Goal: Transaction & Acquisition: Book appointment/travel/reservation

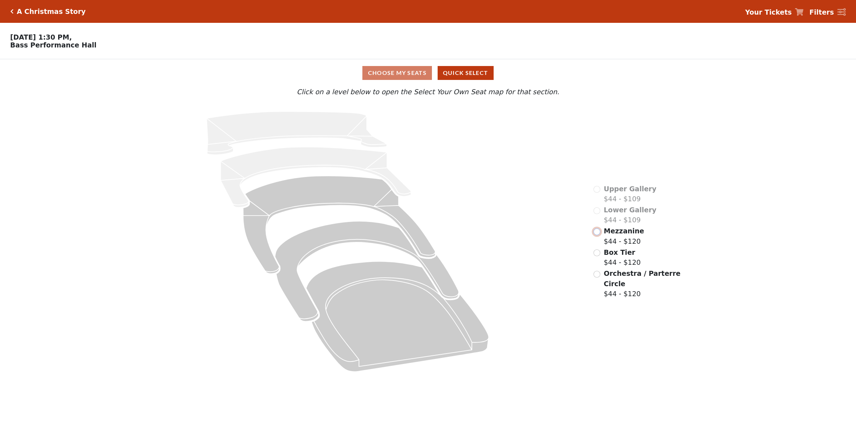
click at [596, 235] on input "radio" at bounding box center [597, 231] width 7 height 7
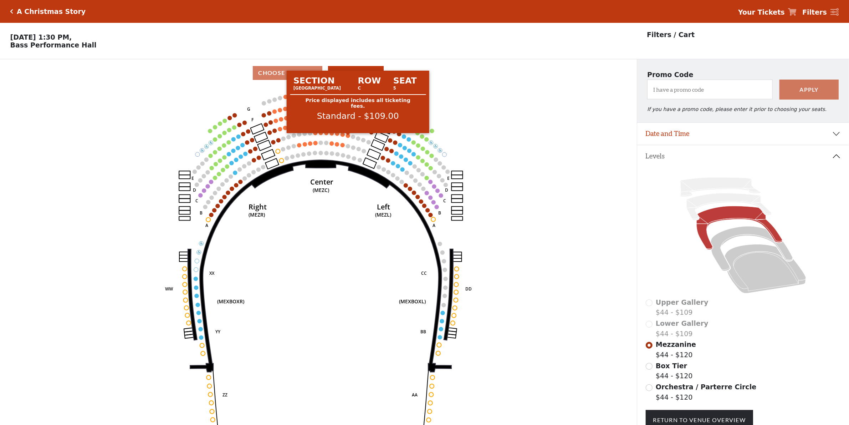
click at [349, 137] on circle at bounding box center [348, 135] width 4 height 4
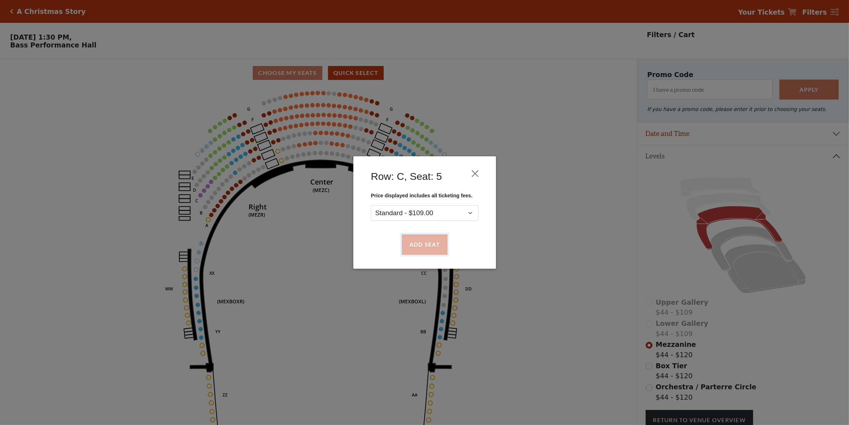
click at [413, 241] on button "Add Seat" at bounding box center [425, 245] width 46 height 20
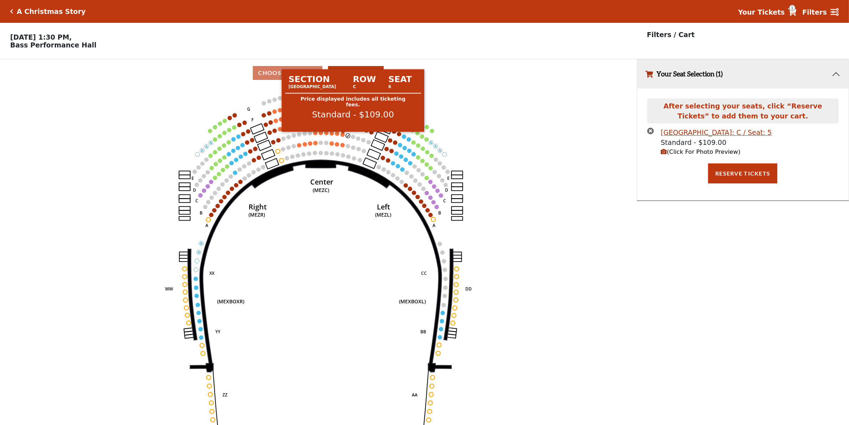
click at [343, 136] on circle at bounding box center [343, 134] width 4 height 4
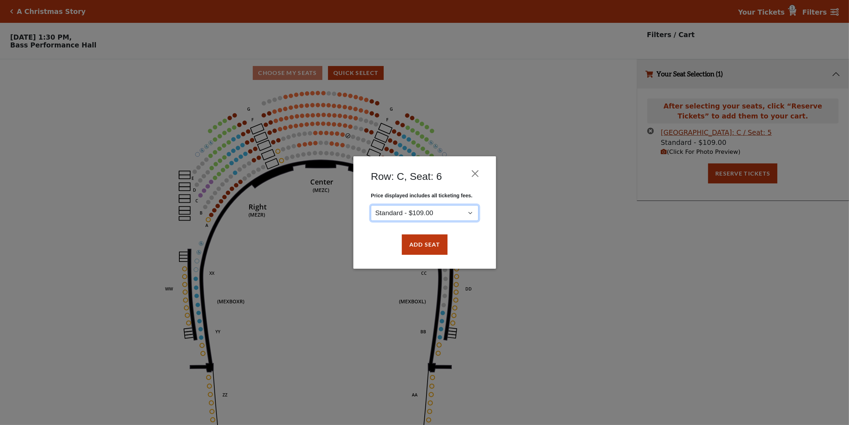
click at [431, 213] on select "Standard - $109.00" at bounding box center [425, 213] width 108 height 16
drag, startPoint x: 423, startPoint y: 245, endPoint x: 411, endPoint y: 236, distance: 15.8
click at [423, 246] on button "Add Seat" at bounding box center [425, 245] width 46 height 20
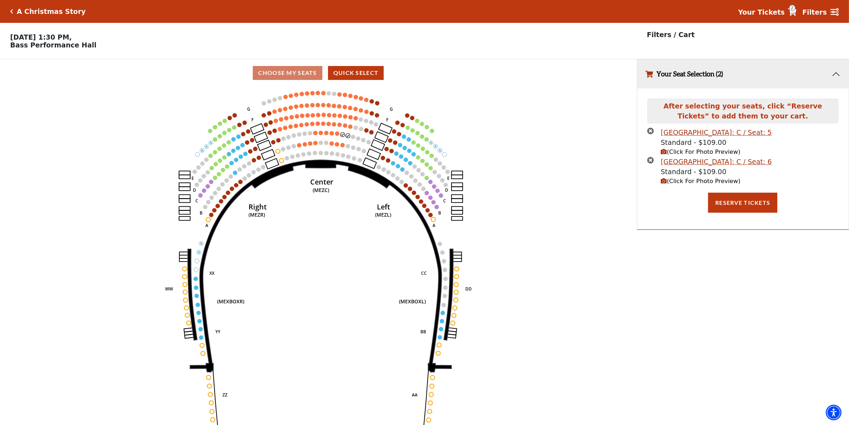
click at [336, 134] on icon "Center (MEZC) Right (MEZR) Left (MEZL) (MEXBOXR) (MEXBOXL) XX WW CC DD YY BB ZZ…" at bounding box center [318, 258] width 573 height 343
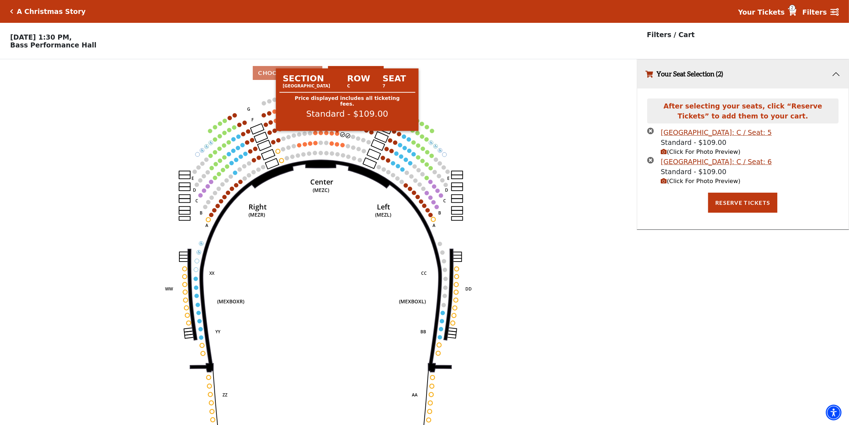
click at [339, 135] on circle at bounding box center [337, 133] width 4 height 4
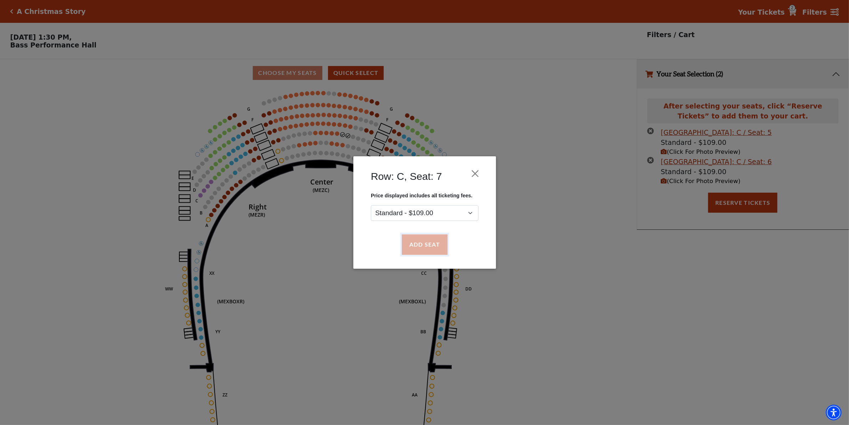
click at [423, 242] on button "Add Seat" at bounding box center [425, 245] width 46 height 20
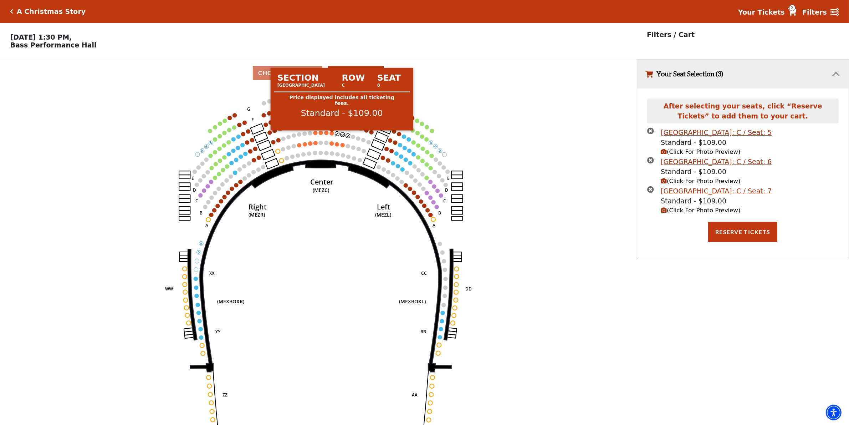
click at [330, 135] on circle at bounding box center [332, 133] width 4 height 4
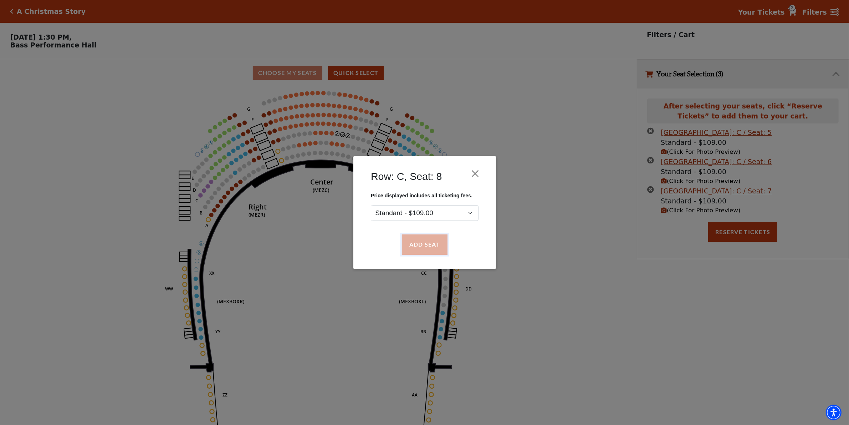
click at [426, 246] on button "Add Seat" at bounding box center [425, 245] width 46 height 20
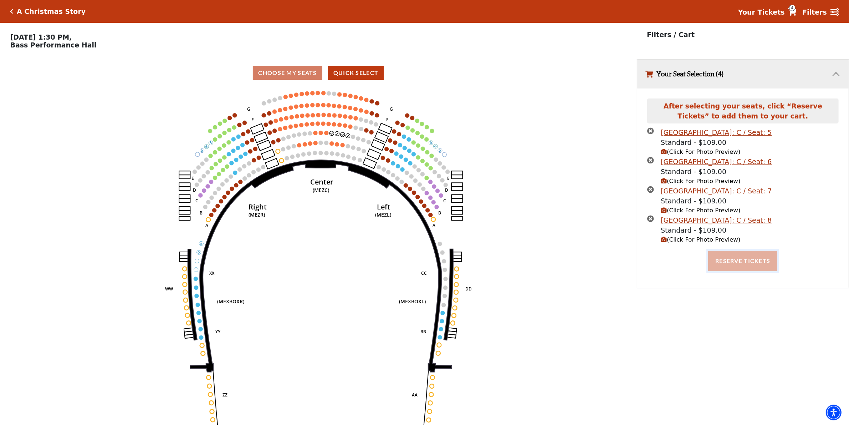
click at [731, 263] on button "Reserve Tickets" at bounding box center [742, 261] width 69 height 20
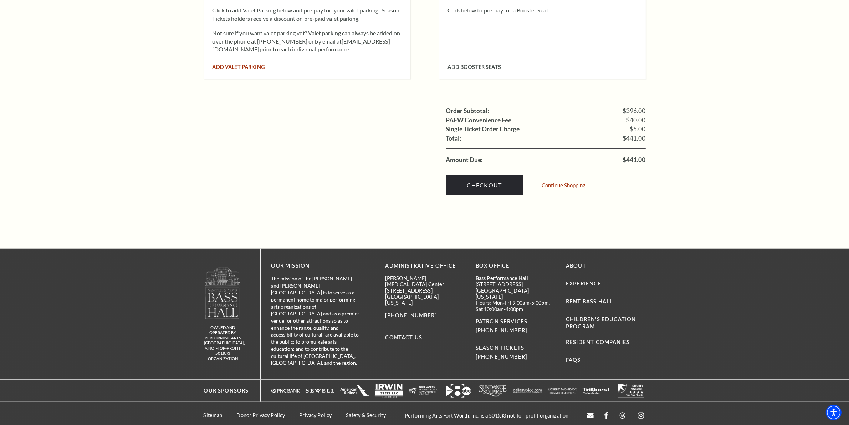
scroll to position [700, 0]
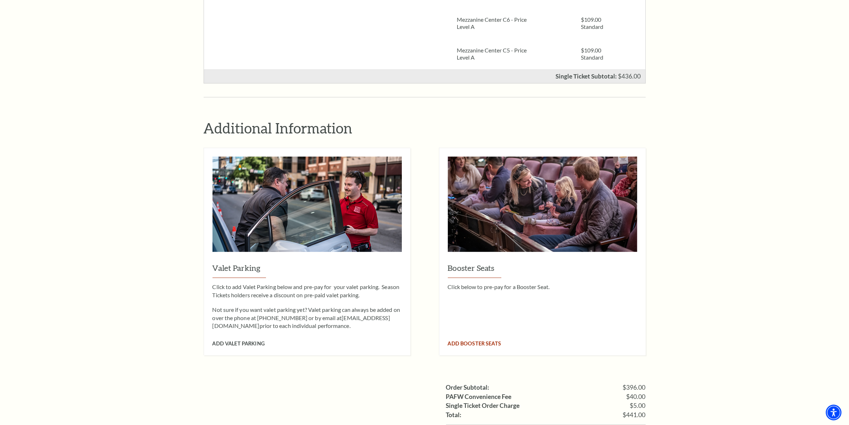
click at [477, 164] on img at bounding box center [542, 210] width 189 height 106
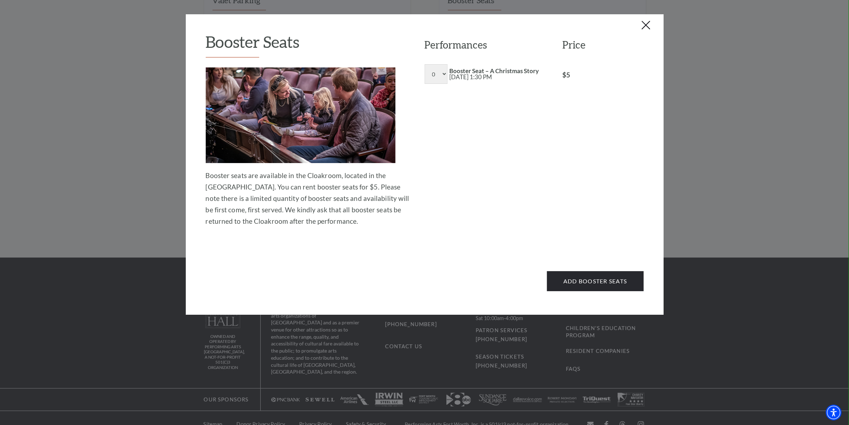
click at [643, 26] on button "Close this dialog window" at bounding box center [646, 25] width 11 height 11
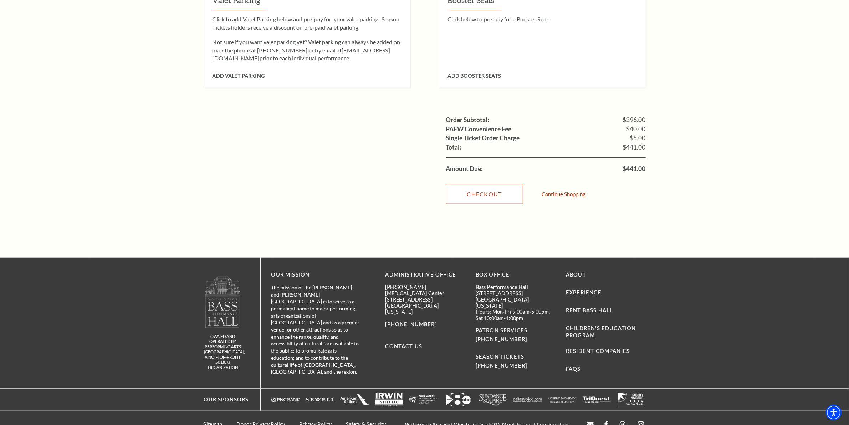
click at [504, 184] on link "Checkout" at bounding box center [484, 194] width 77 height 20
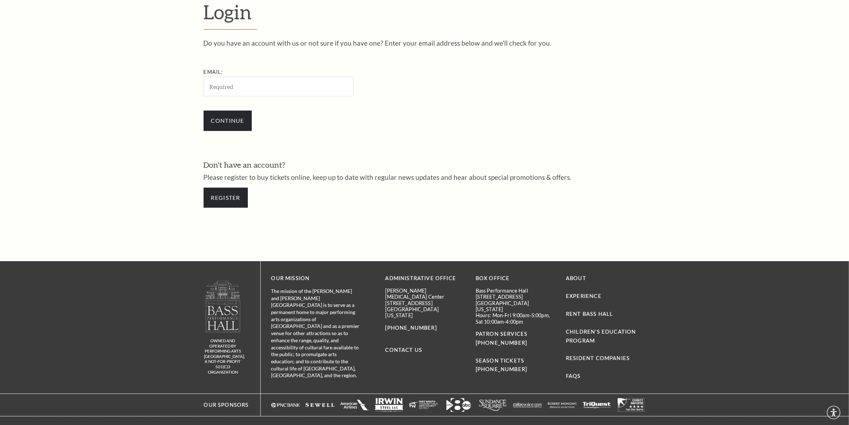
click at [258, 75] on div "Email:" at bounding box center [314, 82] width 221 height 29
click at [258, 82] on input "Email:" at bounding box center [279, 87] width 150 height 20
type input "gyanamahapatra.stellardl@gmail.com"
drag, startPoint x: 190, startPoint y: 122, endPoint x: 199, endPoint y: 120, distance: 8.7
click at [193, 122] on form "Login Do you have an account with us or not sure if you have one? Enter your em…" at bounding box center [424, 107] width 849 height 307
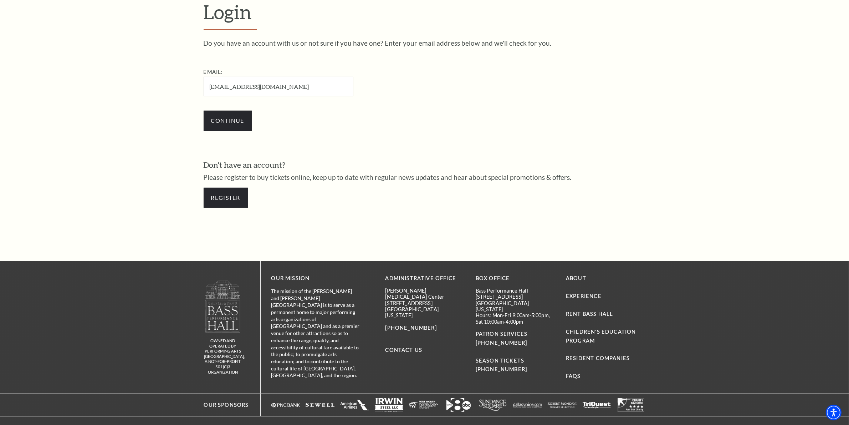
drag, startPoint x: 200, startPoint y: 120, endPoint x: 234, endPoint y: 113, distance: 34.6
click at [203, 119] on div "Login Do you have an account with us or not sure if you have one? Enter your em…" at bounding box center [425, 107] width 457 height 307
click at [231, 115] on input "Continue" at bounding box center [228, 121] width 48 height 20
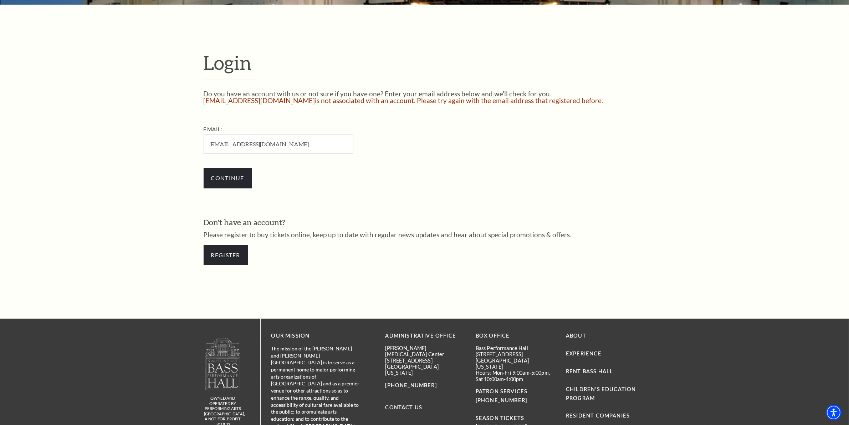
scroll to position [299, 0]
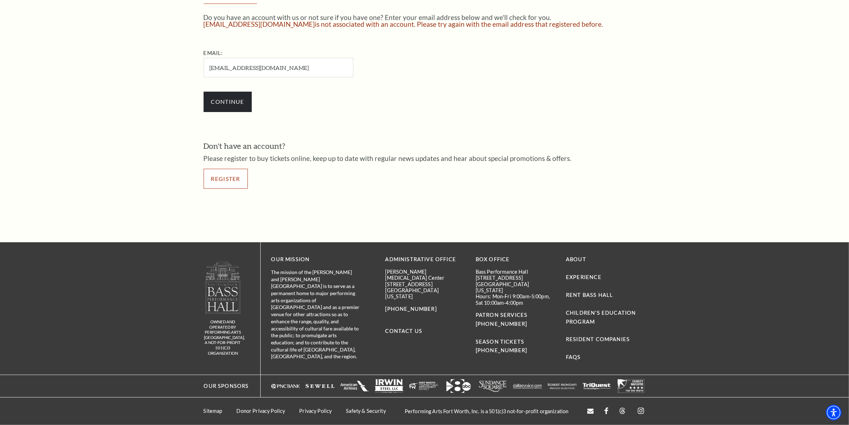
click at [232, 175] on link "Register" at bounding box center [226, 179] width 44 height 20
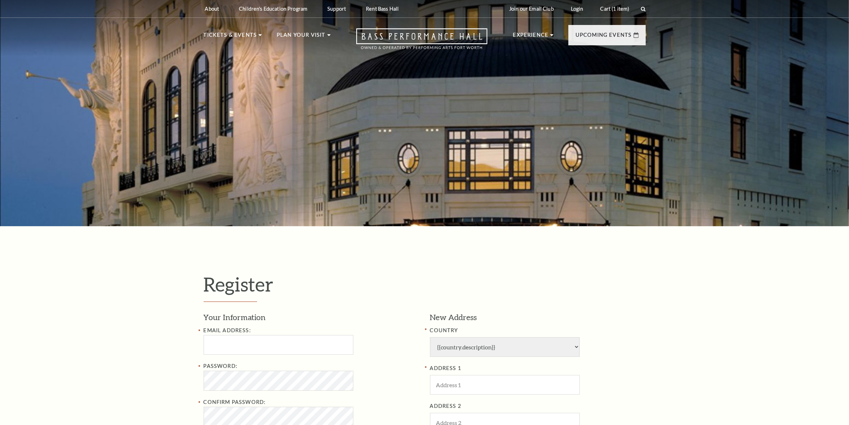
select select "1"
select select "[GEOGRAPHIC_DATA]"
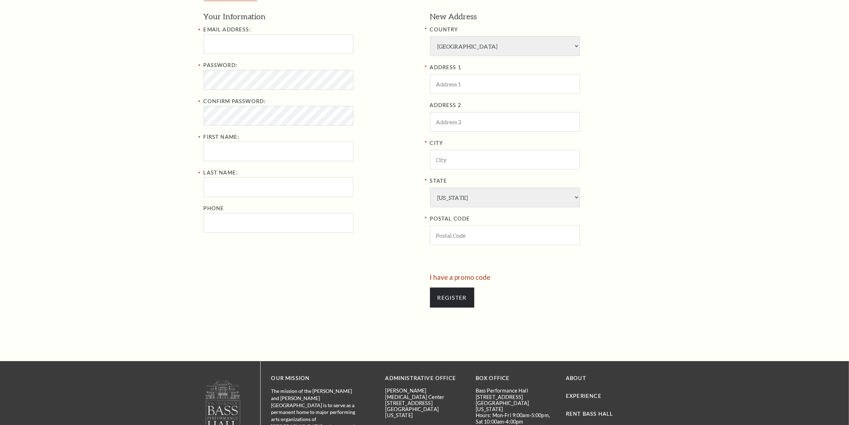
scroll to position [178, 0]
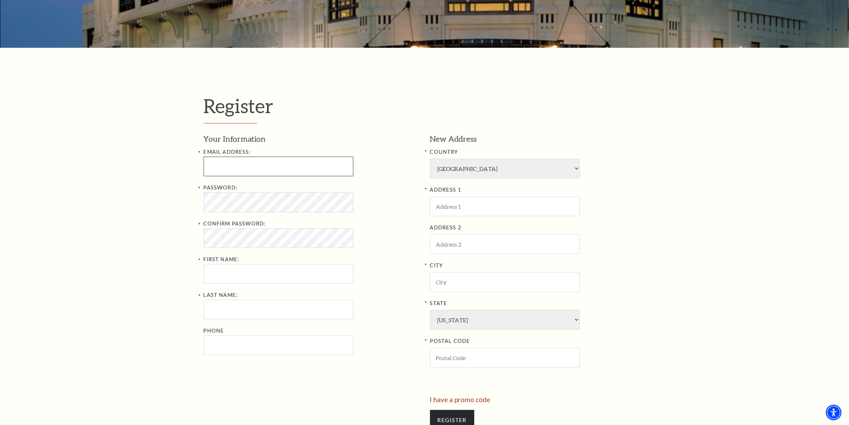
click at [228, 161] on input "text" at bounding box center [279, 167] width 150 height 20
click at [224, 166] on input "skmuizamilbux250@gmail.com" at bounding box center [279, 167] width 150 height 20
click at [225, 166] on input "skmuizamilbux250@gmail.com" at bounding box center [279, 167] width 150 height 20
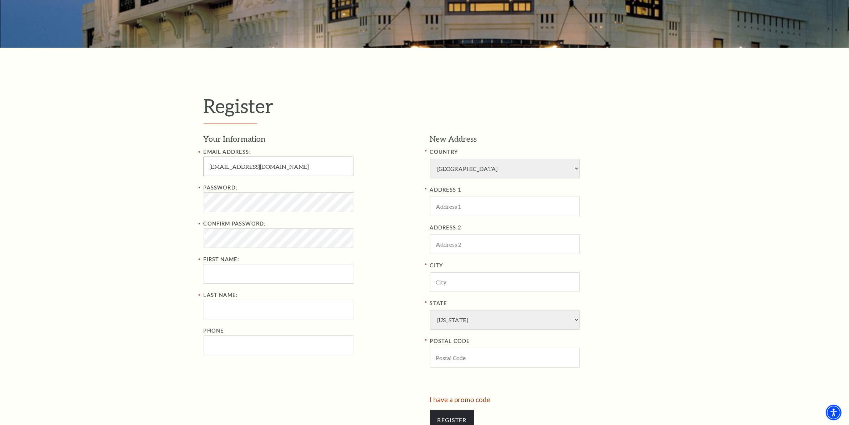
click at [225, 166] on input "skmuizamilbux250@gmail.com" at bounding box center [279, 167] width 150 height 20
type input "skmuzamilbux250@gmail.com"
click at [227, 276] on div "Password: Confirm Password: First Name:" at bounding box center [312, 233] width 216 height 100
type input "gyana"
type input "mahapatra"
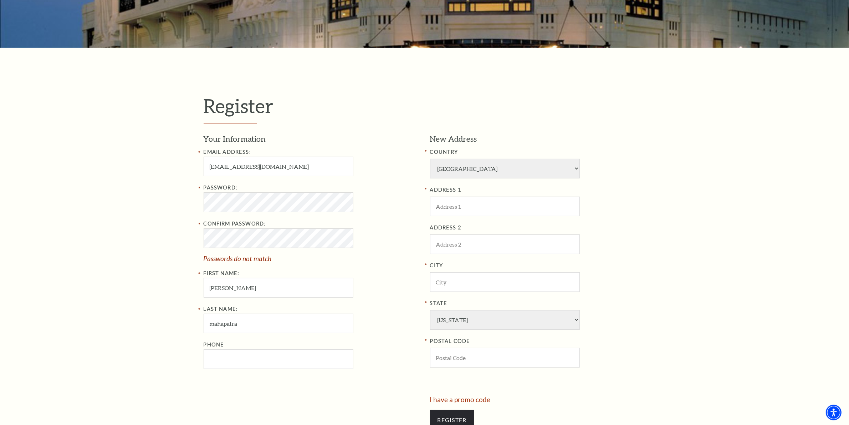
type input "09937738856"
select select "209"
type input "greece"
type input "india"
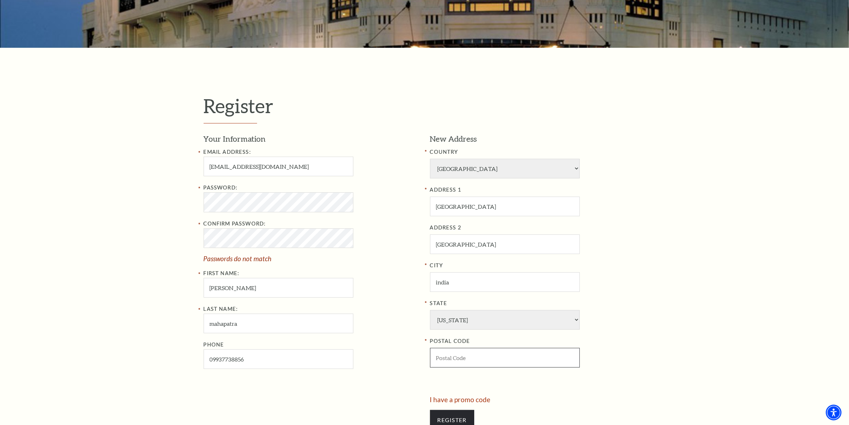
type input "10005"
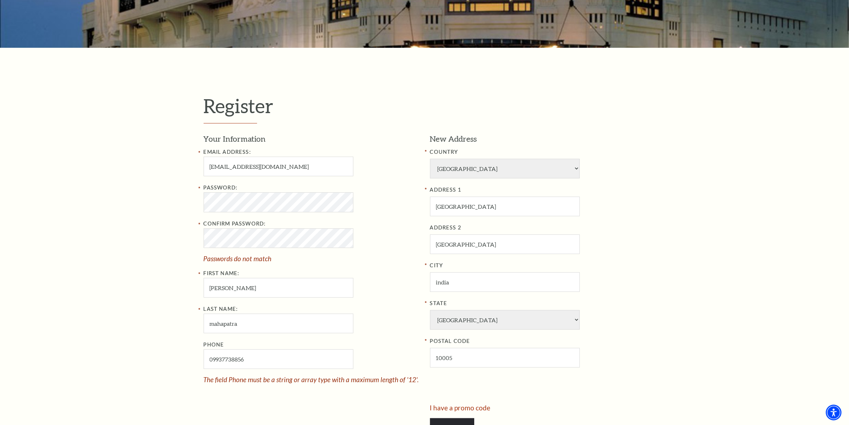
type input "099-377-38856"
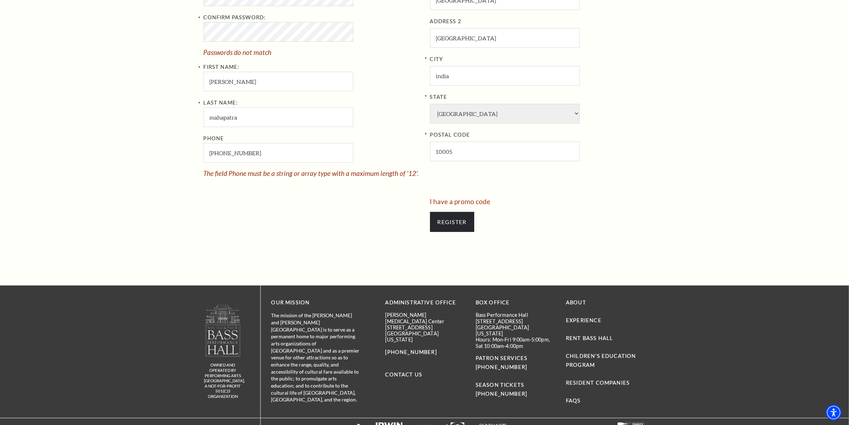
scroll to position [384, 0]
click at [244, 153] on input "099-377-38856" at bounding box center [279, 153] width 150 height 20
click at [257, 153] on input "099-377-38856" at bounding box center [279, 153] width 150 height 20
drag, startPoint x: 257, startPoint y: 153, endPoint x: 143, endPoint y: 167, distance: 114.3
click at [143, 167] on div "Register Your Information Email Address: skmuzamilbux250@gmail.com Password: Co…" at bounding box center [424, 64] width 849 height 444
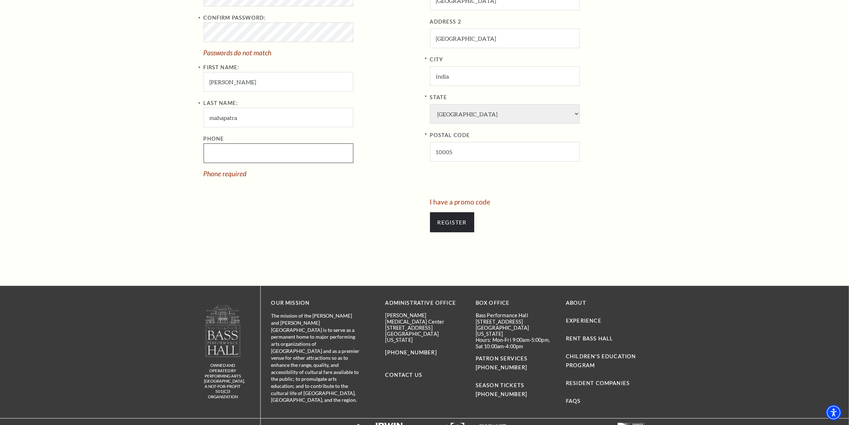
click at [229, 159] on input "Phone" at bounding box center [279, 153] width 150 height 20
type input "099-377-38856"
drag, startPoint x: 275, startPoint y: 156, endPoint x: 134, endPoint y: 156, distance: 141.6
click at [134, 156] on div "Register Your Information Email Address: skmuzamilbux250@gmail.com Password: Co…" at bounding box center [424, 64] width 849 height 444
click at [247, 158] on input "Phone" at bounding box center [279, 153] width 150 height 20
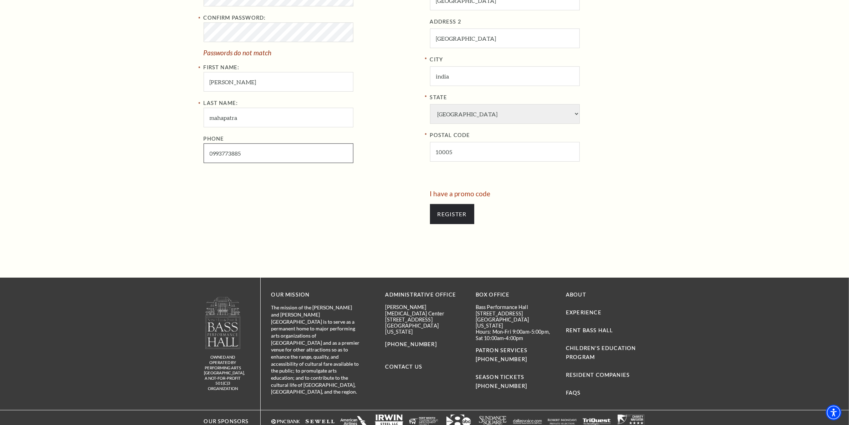
type input "099-377-3885"
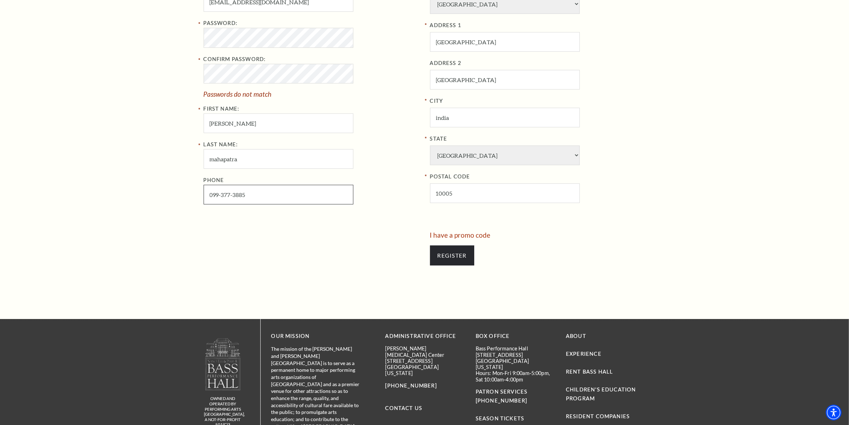
scroll to position [295, 0]
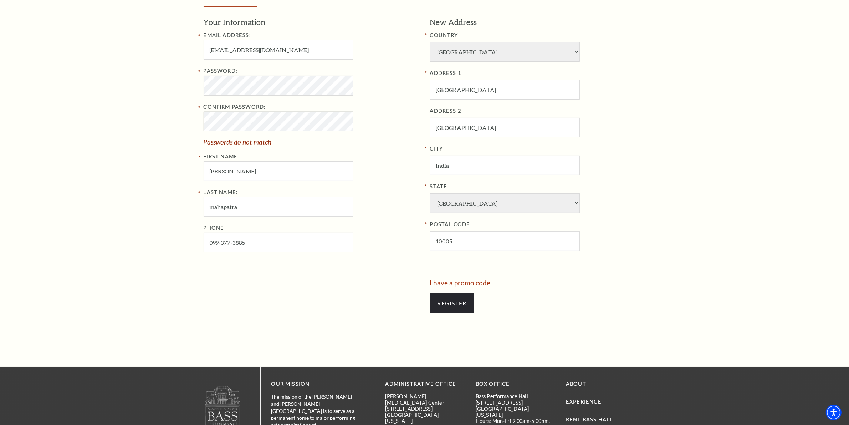
click at [168, 134] on div "Register Your Information Email Address: skmuzamilbux250@gmail.com Password: Co…" at bounding box center [424, 149] width 849 height 436
click at [31, 93] on div "Register Your Information Email Address: skmuzamilbux250@gmail.com Password: Co…" at bounding box center [424, 149] width 849 height 436
click at [76, 130] on div "Register Your Information Email Address: skmuzamilbux250@gmail.com Password: Co…" at bounding box center [424, 149] width 849 height 436
click at [191, 93] on div "Register Your Information Email Address: skmuzamilbux250@gmail.com Password: Co…" at bounding box center [424, 149] width 849 height 436
click at [469, 302] on input "Register" at bounding box center [452, 303] width 44 height 20
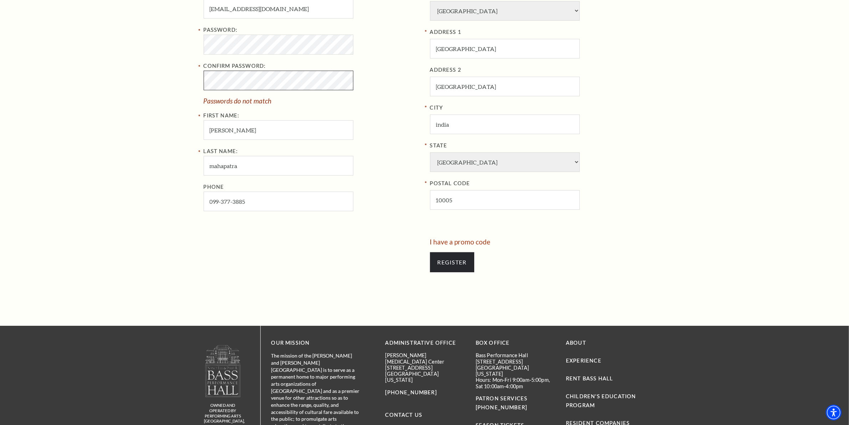
scroll to position [340, 0]
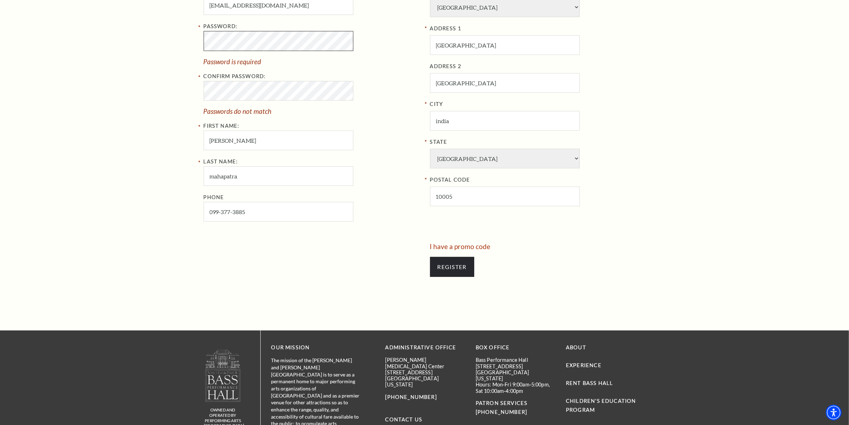
click at [205, 52] on div "Password: Password is required" at bounding box center [312, 43] width 216 height 42
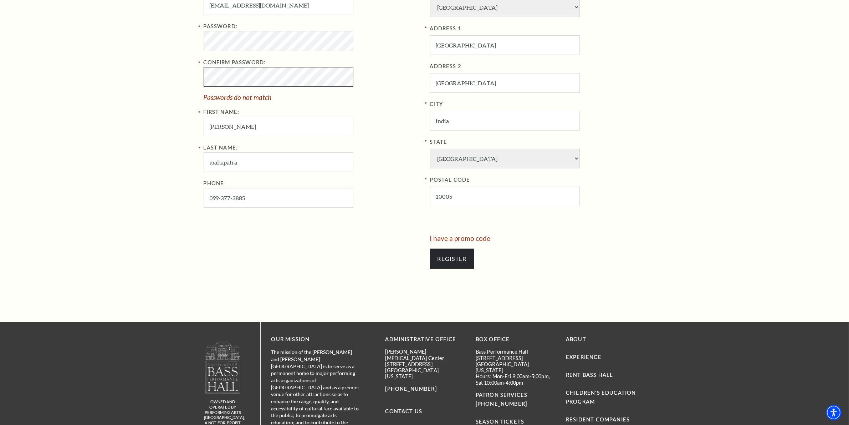
click at [197, 78] on div "Register Your Information Email Address: skmuzamilbux250@gmail.com Password: Co…" at bounding box center [425, 105] width 457 height 436
click at [461, 258] on input "Register" at bounding box center [452, 259] width 44 height 20
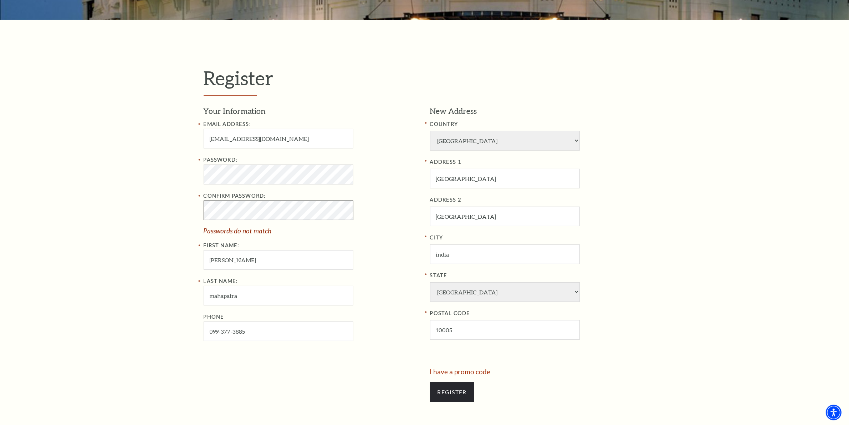
scroll to position [161, 0]
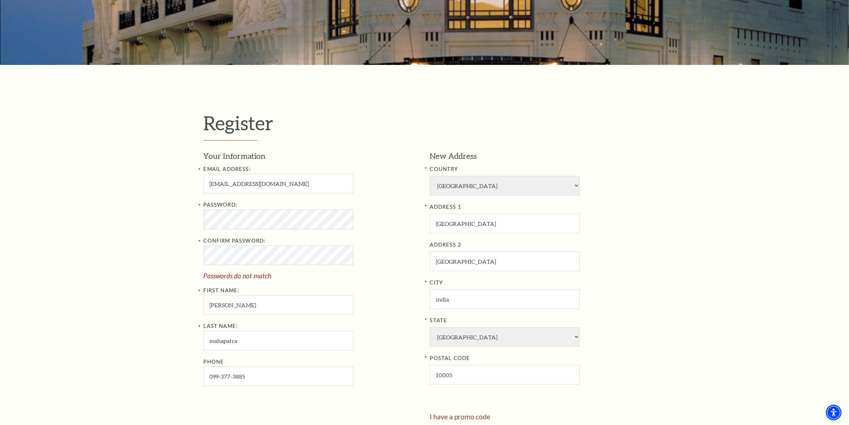
click at [238, 227] on div "Password:" at bounding box center [312, 214] width 216 height 29
drag, startPoint x: 245, startPoint y: 205, endPoint x: 166, endPoint y: 258, distance: 94.2
click at [166, 258] on div "Register Your Information Email Address: skmuzamilbux250@gmail.com Password: Co…" at bounding box center [424, 283] width 849 height 436
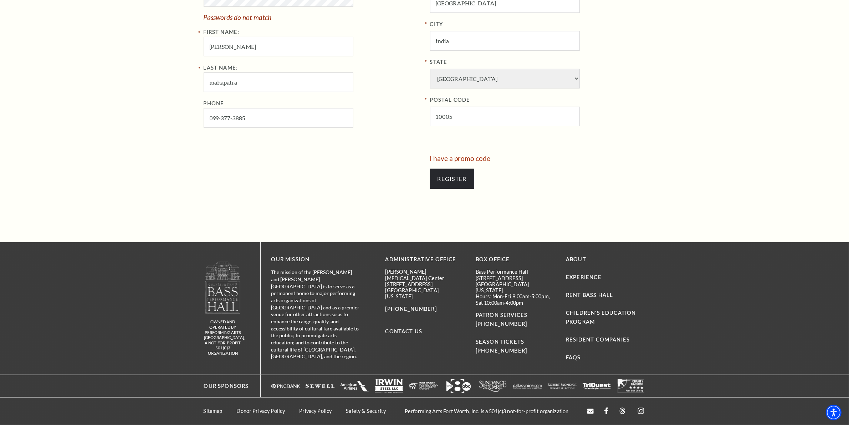
click at [455, 164] on div "Register" at bounding box center [538, 179] width 216 height 34
click at [446, 181] on input "Register" at bounding box center [452, 179] width 44 height 20
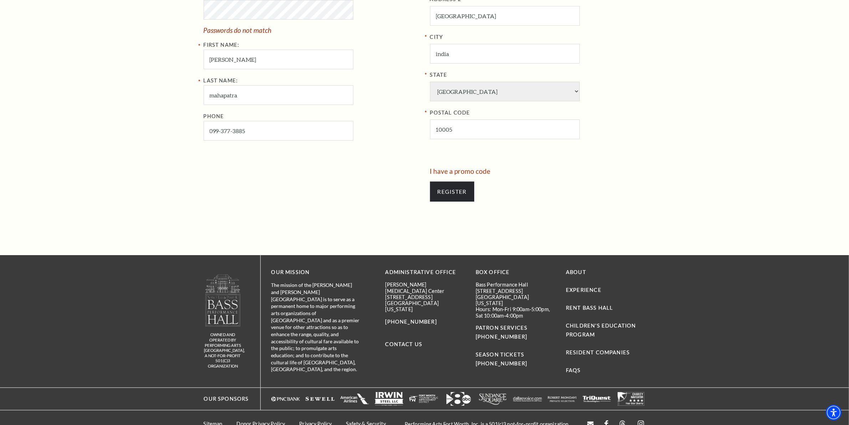
click at [449, 180] on div "Register" at bounding box center [538, 191] width 216 height 34
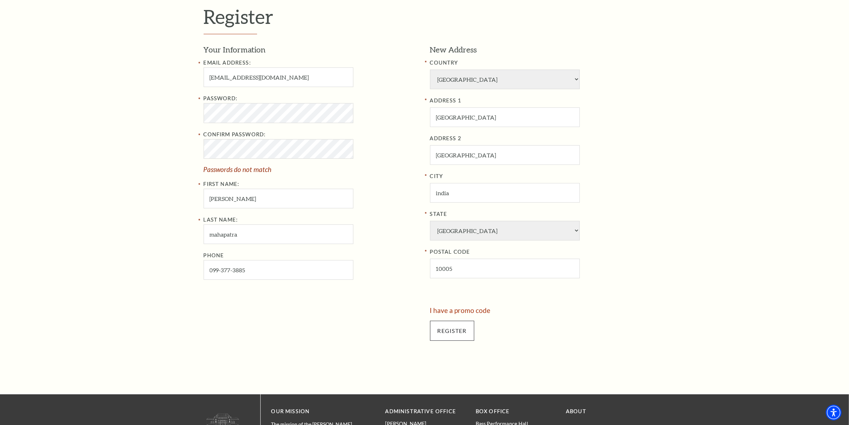
scroll to position [108, 0]
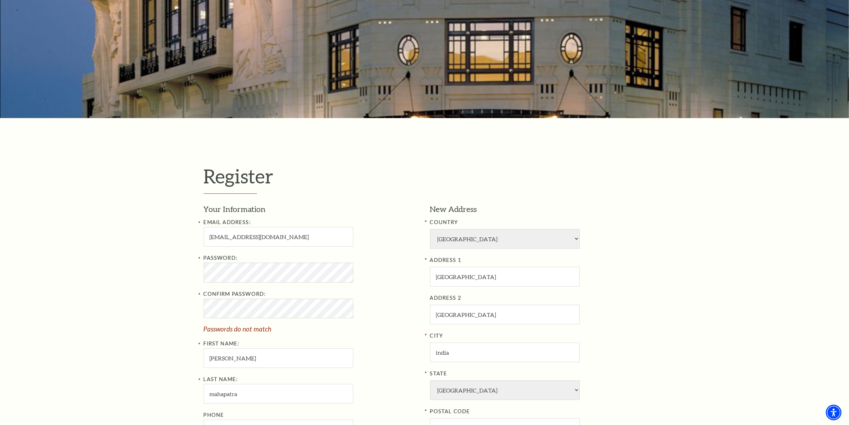
drag, startPoint x: 286, startPoint y: 285, endPoint x: 349, endPoint y: 284, distance: 62.4
click at [376, 284] on div "Password: Confirm Password: Passwords do not match First Name: gyana" at bounding box center [312, 311] width 216 height 114
click at [172, 276] on div "Register Your Information Email Address: skmuzamilbux250@gmail.com Password: Co…" at bounding box center [424, 336] width 849 height 436
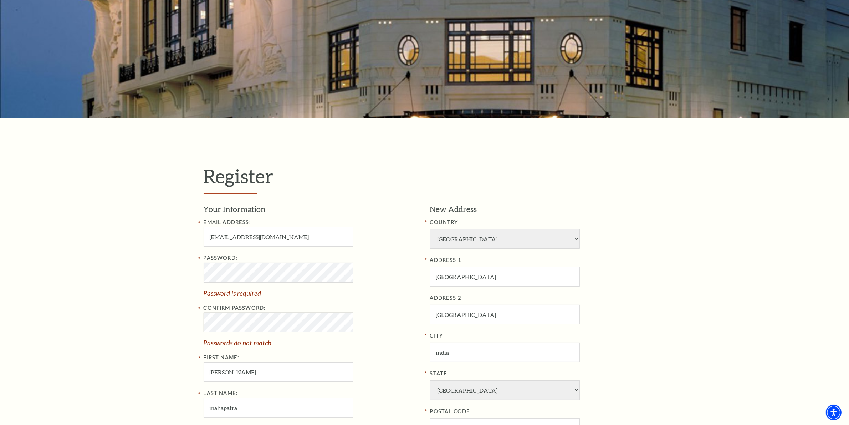
click at [89, 322] on div "Register Your Information Email Address: skmuzamilbux250@gmail.com Password: Pa…" at bounding box center [424, 340] width 849 height 444
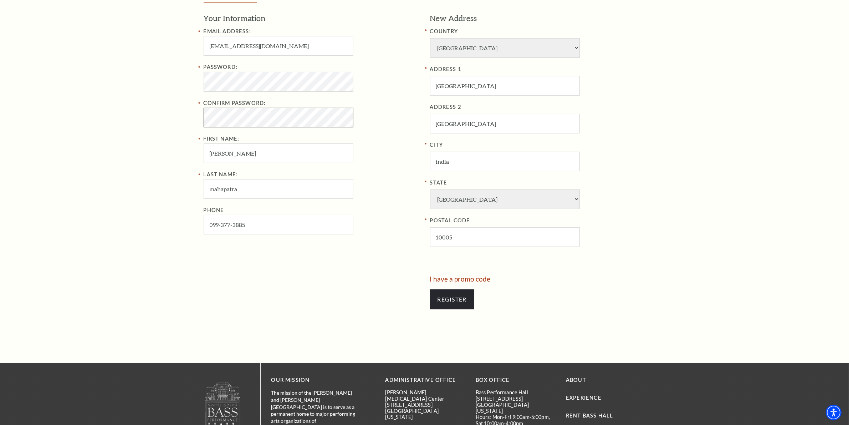
scroll to position [420, 0]
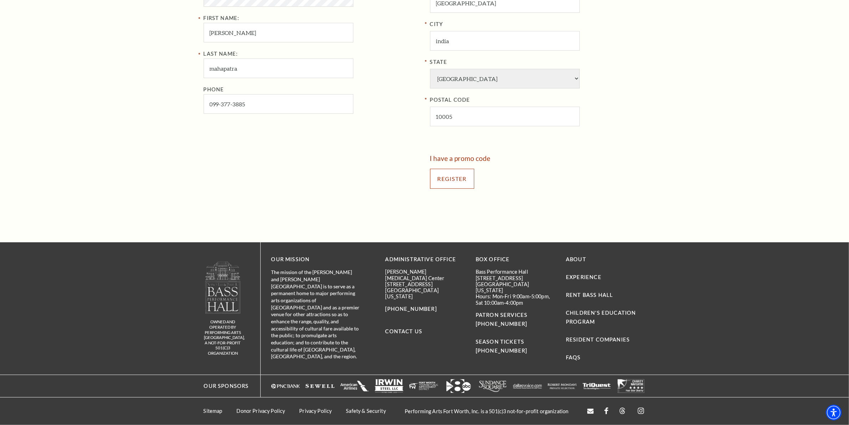
click at [448, 176] on input "Register" at bounding box center [452, 179] width 44 height 20
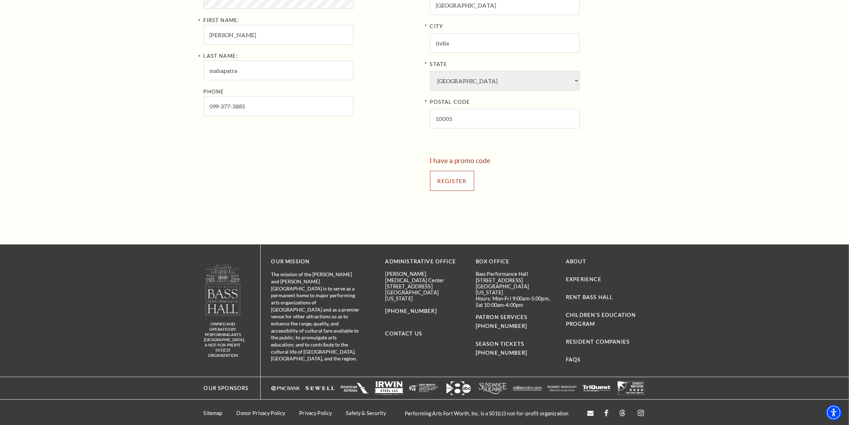
scroll to position [153, 0]
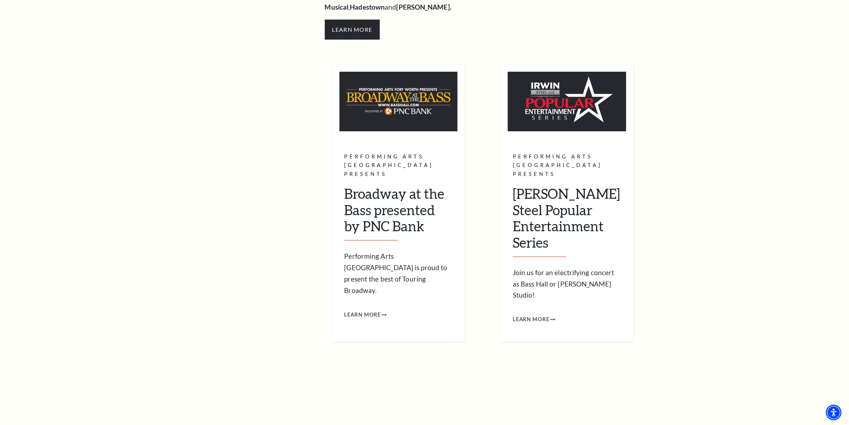
scroll to position [312, 0]
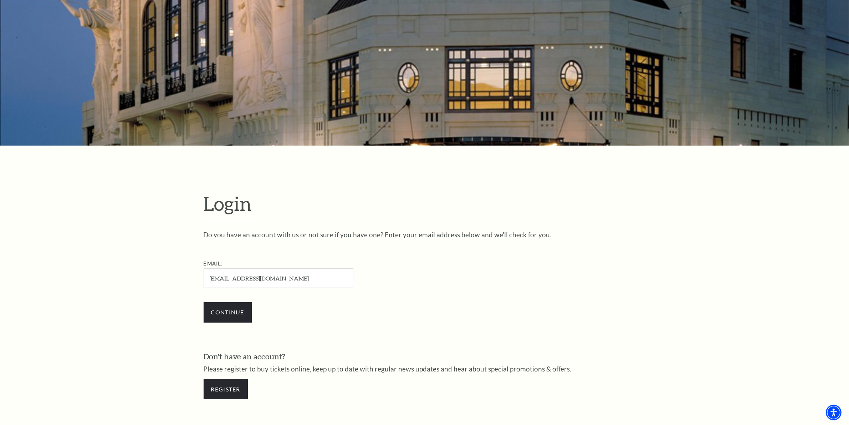
scroll to position [49, 0]
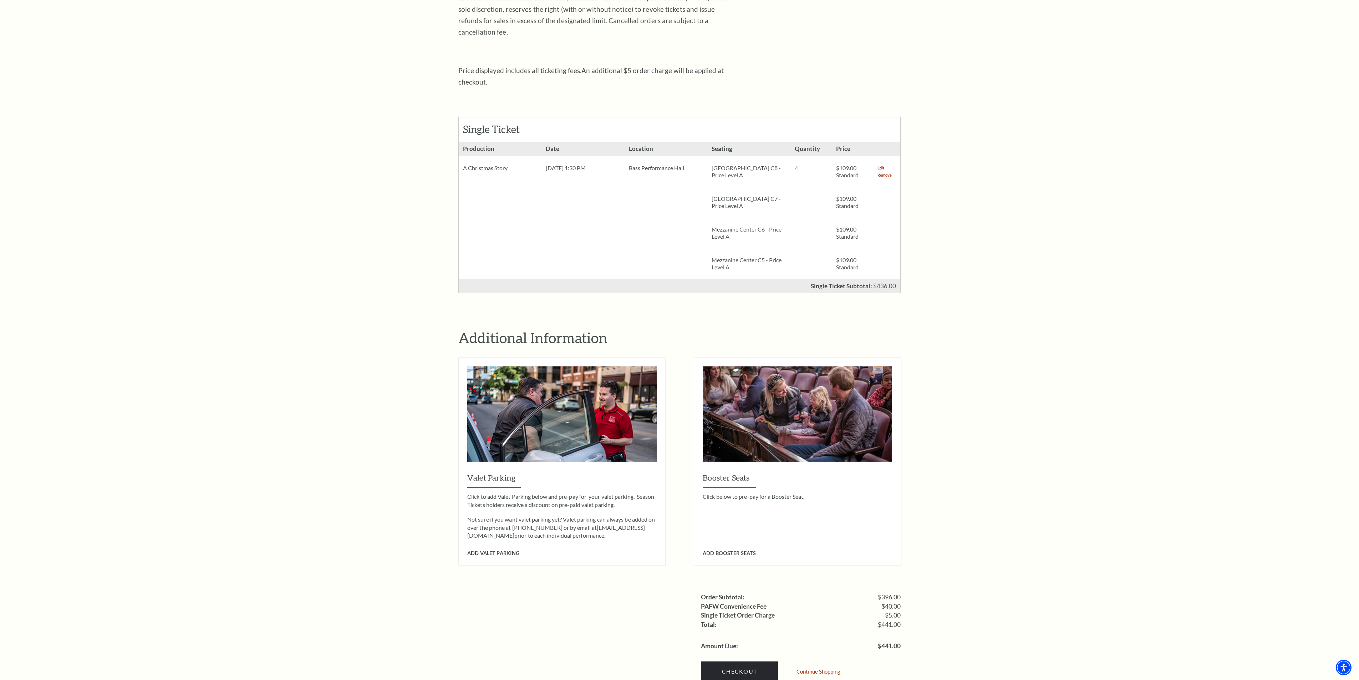
scroll to position [253, 0]
